Goal: Task Accomplishment & Management: Manage account settings

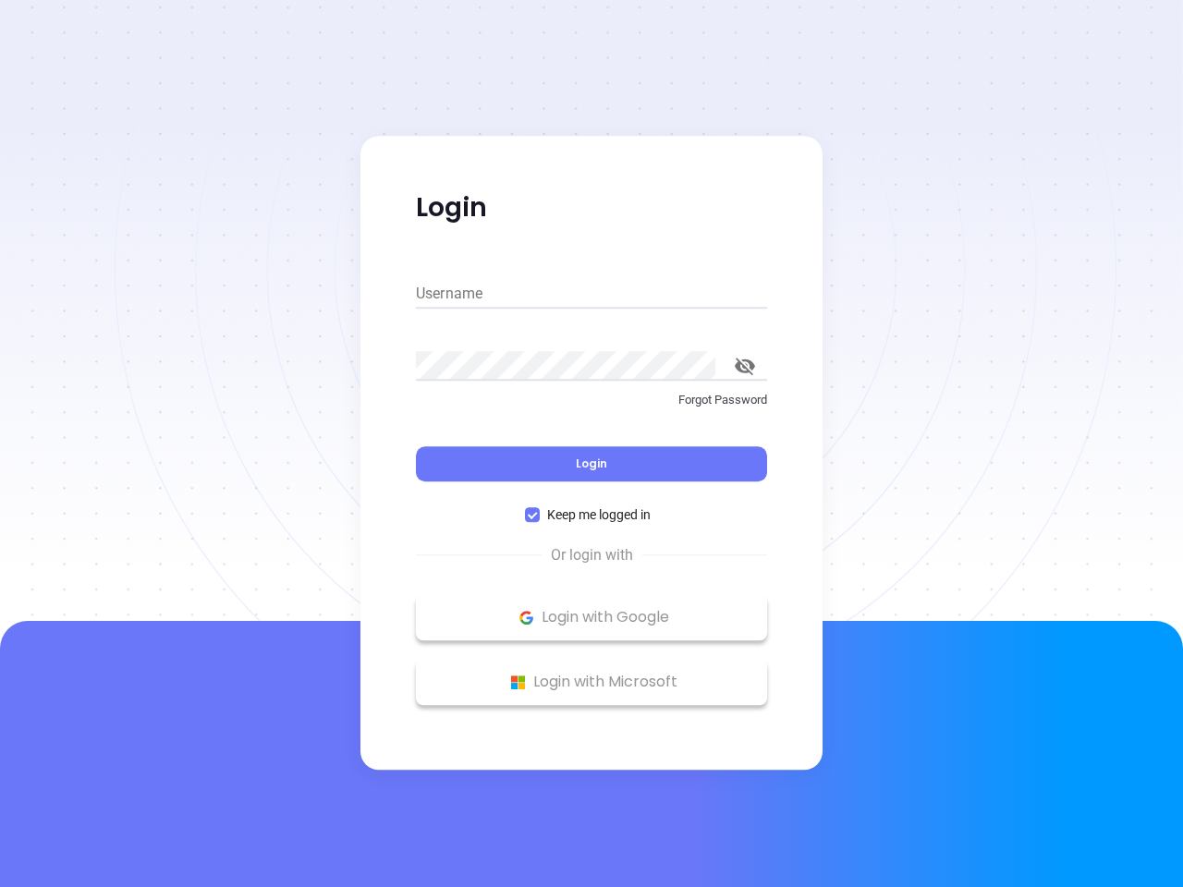
click at [591, 444] on div "Login" at bounding box center [591, 452] width 351 height 57
click at [591, 294] on input "Username" at bounding box center [591, 294] width 351 height 30
click at [745, 366] on icon "toggle password visibility" at bounding box center [745, 367] width 20 height 18
click at [591, 464] on span "Login" at bounding box center [591, 464] width 31 height 16
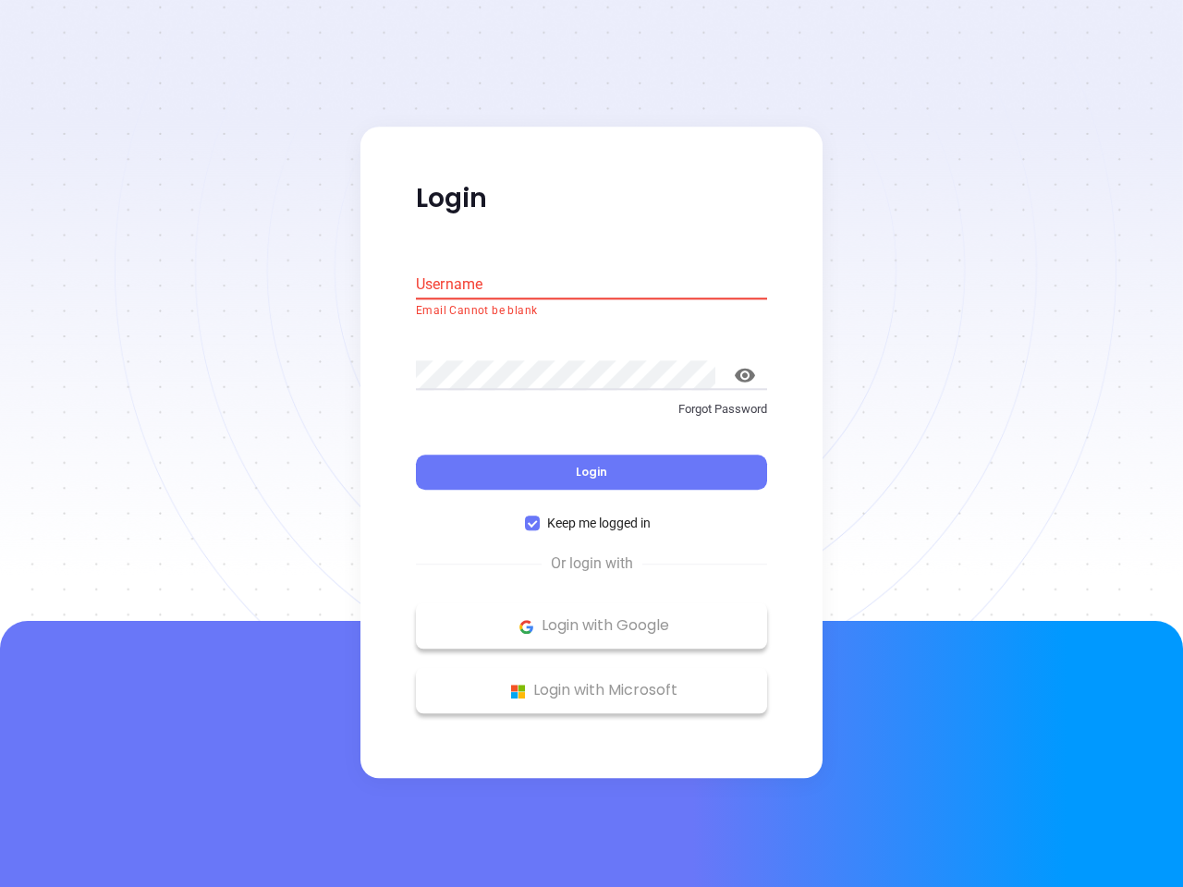
click at [591, 515] on span "Keep me logged in" at bounding box center [599, 524] width 118 height 20
click at [540, 517] on input "Keep me logged in" at bounding box center [532, 524] width 15 height 15
checkbox input "false"
click at [591, 617] on p "Login with Google" at bounding box center [591, 627] width 333 height 28
click at [591, 682] on p "Login with Microsoft" at bounding box center [591, 691] width 333 height 28
